Goal: Submit feedback/report problem: Submit feedback/report problem

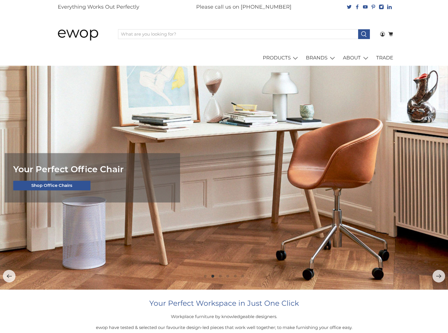
scroll to position [964, 0]
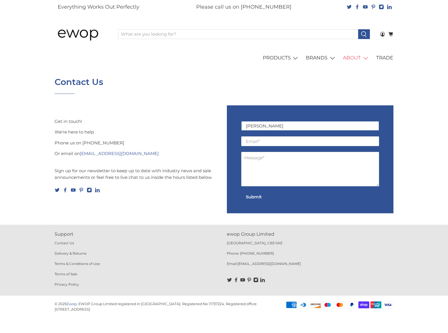
type input "Gary Miller"
type input "gary_miller@dominatingkeywords.com"
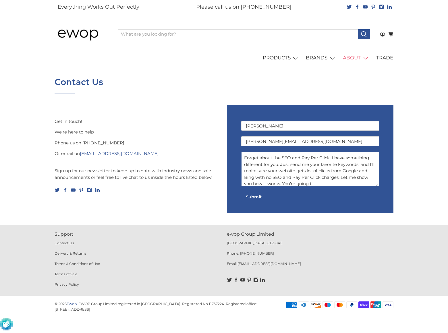
scroll to position [1, 0]
type textarea "Forget about the SEO and Pay Per Click. I have something different for you. Jus…"
